Goal: Information Seeking & Learning: Understand process/instructions

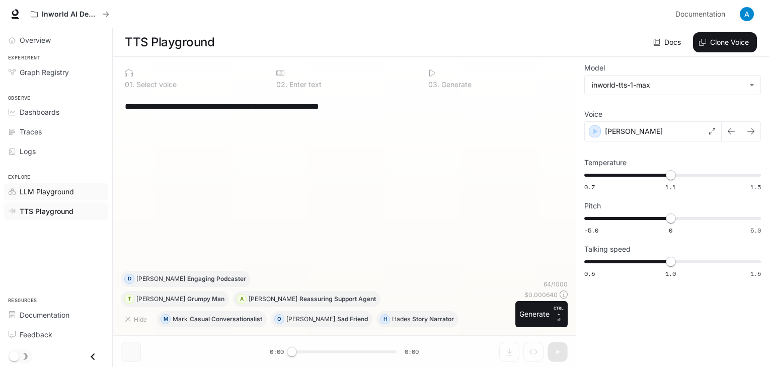
click at [67, 195] on span "LLM Playground" at bounding box center [47, 191] width 54 height 11
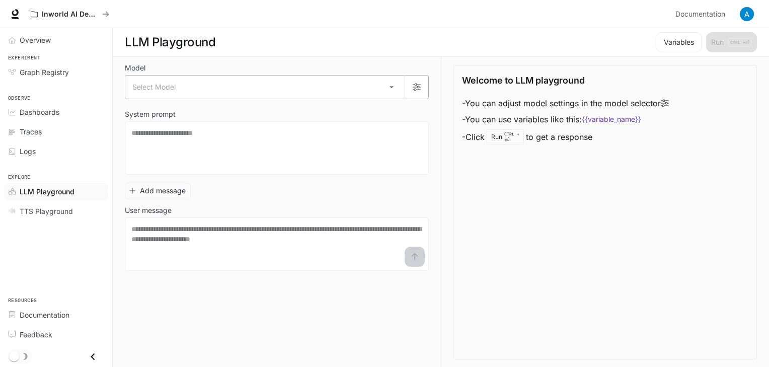
click at [228, 87] on body "Skip to main content Inworld AI Demos Documentation Documentation Portal Overvi…" at bounding box center [384, 184] width 769 height 368
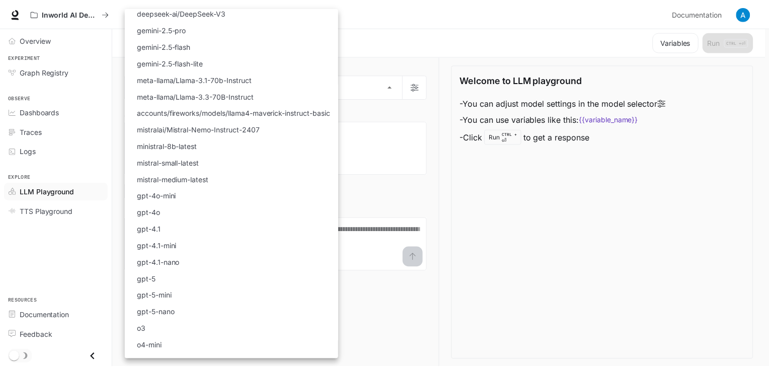
scroll to position [64, 0]
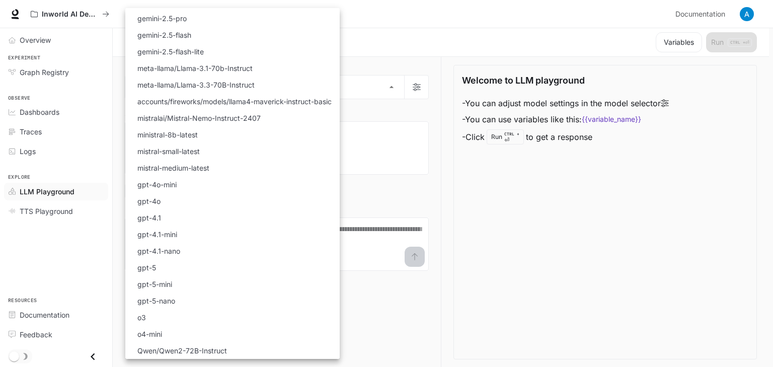
click at [449, 160] on div at bounding box center [386, 183] width 773 height 367
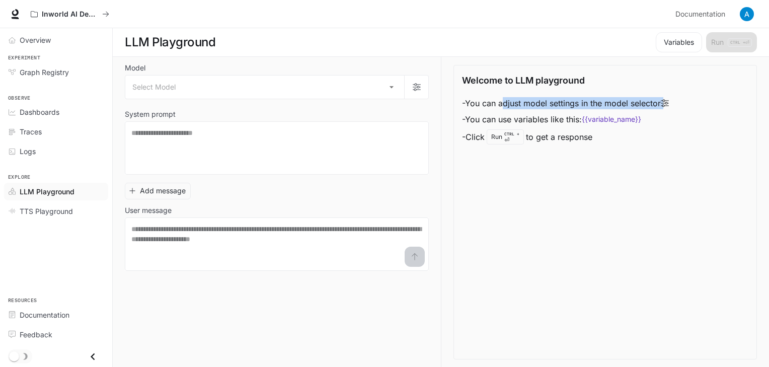
drag, startPoint x: 481, startPoint y: 109, endPoint x: 504, endPoint y: 105, distance: 23.5
click at [504, 105] on li "- You can adjust model settings in the model selector" at bounding box center [565, 103] width 207 height 16
click at [508, 118] on li "- You can use variables like this: {{variable_name}}" at bounding box center [565, 119] width 207 height 16
drag, startPoint x: 471, startPoint y: 138, endPoint x: 596, endPoint y: 134, distance: 124.9
click at [596, 134] on li "- Click Run CTRL + ⏎ to get a response" at bounding box center [565, 136] width 207 height 19
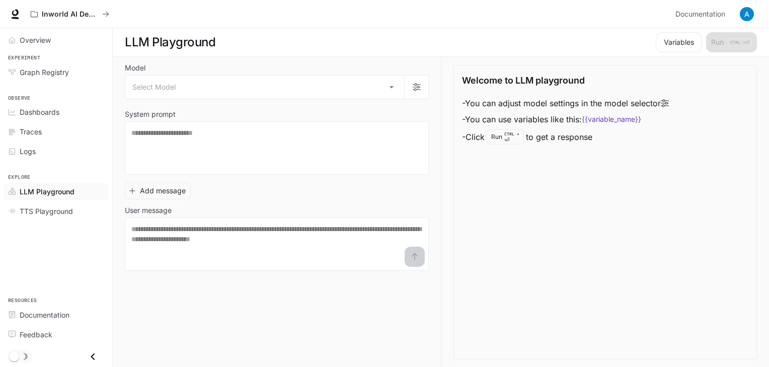
click at [602, 150] on div "Welcome to LLM playground - You can adjust model settings in the model selector…" at bounding box center [606, 212] width 304 height 295
click at [187, 154] on textarea at bounding box center [276, 148] width 291 height 40
click at [43, 147] on div "Logs" at bounding box center [62, 151] width 84 height 11
